Goal: Task Accomplishment & Management: Manage account settings

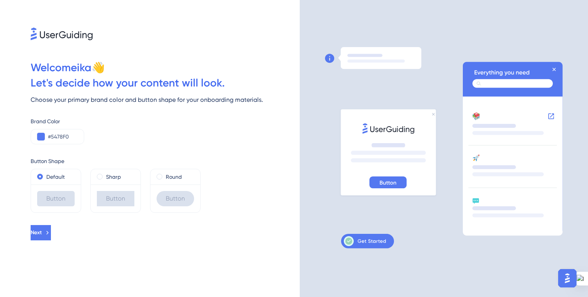
click at [105, 167] on div "Button Shape Default Button Sharp Button Round Button" at bounding box center [165, 185] width 269 height 56
click at [174, 177] on label "Round" at bounding box center [174, 176] width 16 height 9
click at [51, 233] on icon at bounding box center [47, 232] width 7 height 7
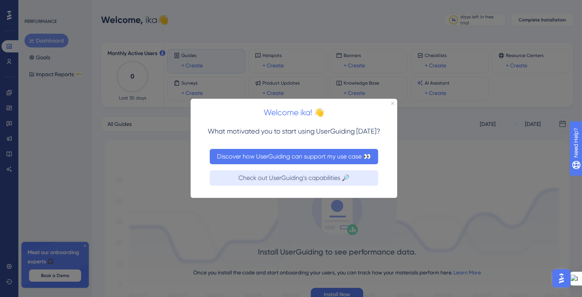
click at [362, 152] on button "Discover how UserGuiding can support my use case 👀" at bounding box center [294, 156] width 169 height 15
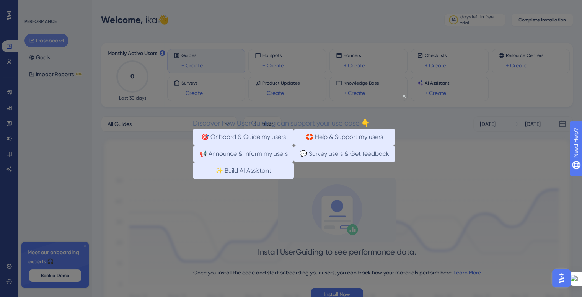
click at [370, 118] on div "Discover how UserGuiding can support your use case 👇" at bounding box center [281, 123] width 177 height 11
click at [404, 97] on icon "Close Preview" at bounding box center [404, 96] width 3 height 3
